Goal: Navigation & Orientation: Find specific page/section

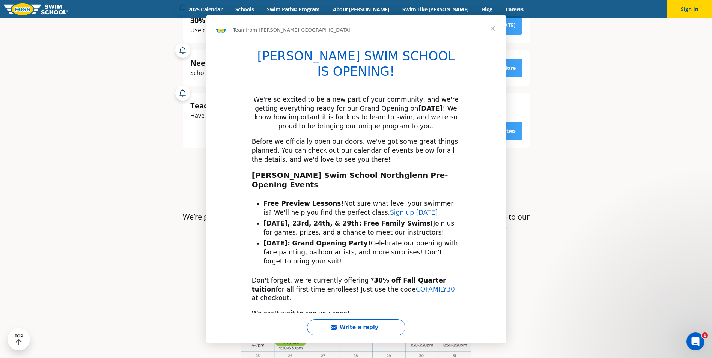
scroll to position [263, 0]
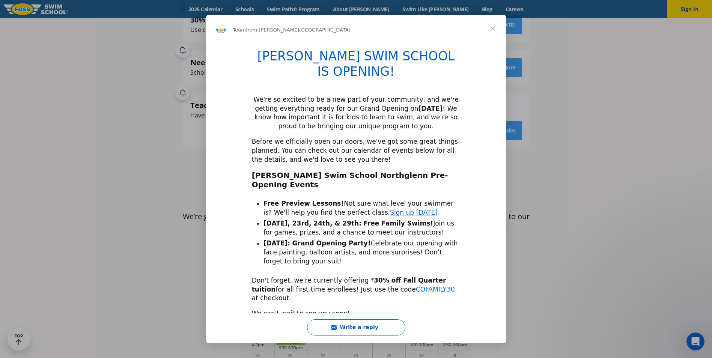
click at [495, 32] on span "Close" at bounding box center [492, 28] width 27 height 27
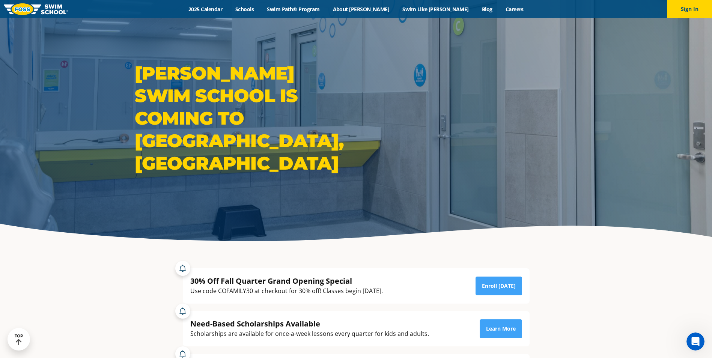
scroll to position [0, 0]
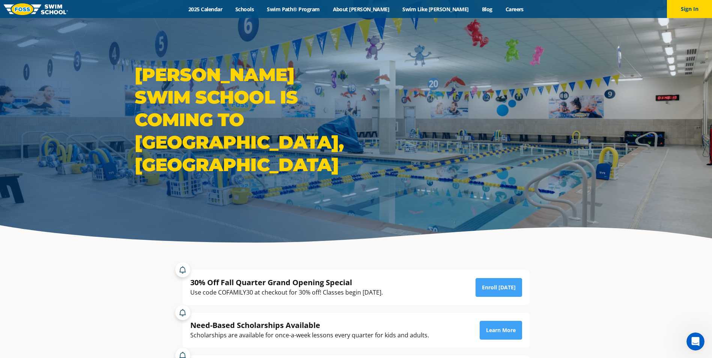
click at [46, 10] on img at bounding box center [36, 9] width 64 height 12
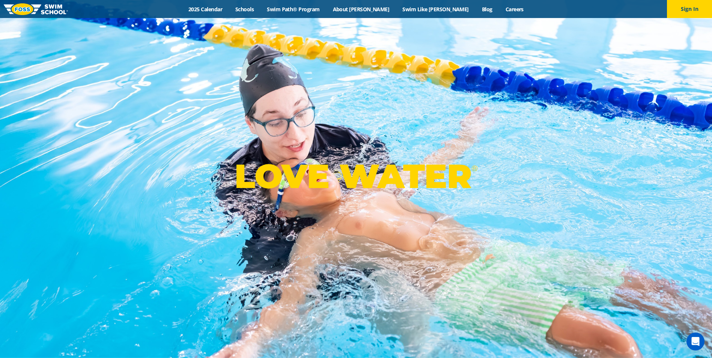
click at [48, 11] on img at bounding box center [36, 9] width 64 height 12
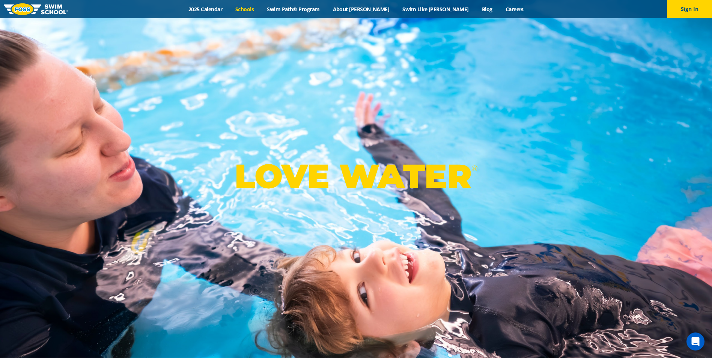
click at [260, 9] on link "Schools" at bounding box center [245, 9] width 32 height 7
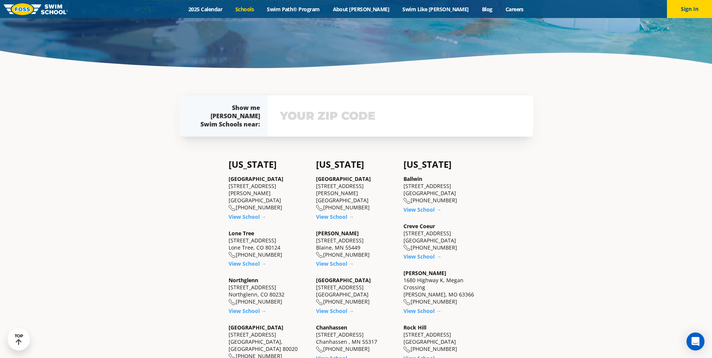
scroll to position [188, 0]
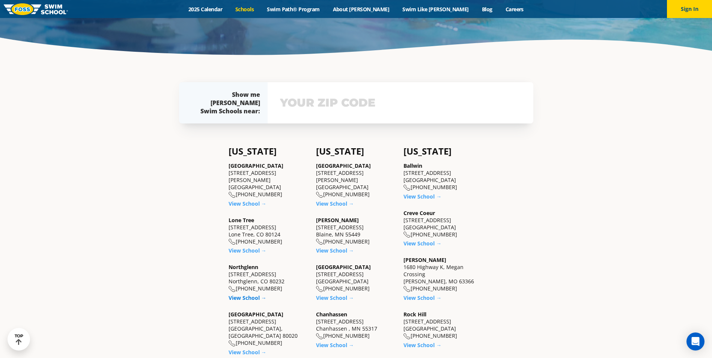
click at [236, 294] on link "View School →" at bounding box center [247, 297] width 38 height 7
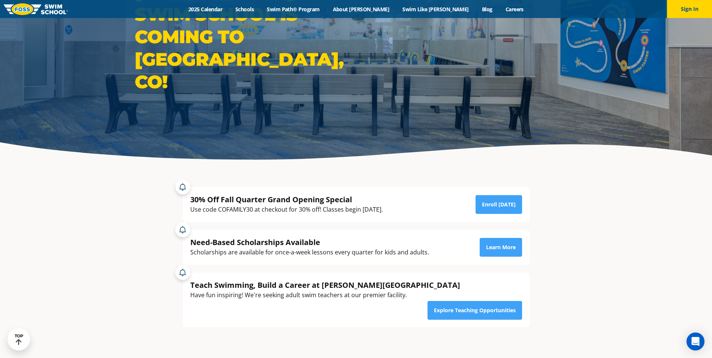
scroll to position [38, 0]
